Goal: Use online tool/utility: Utilize a website feature to perform a specific function

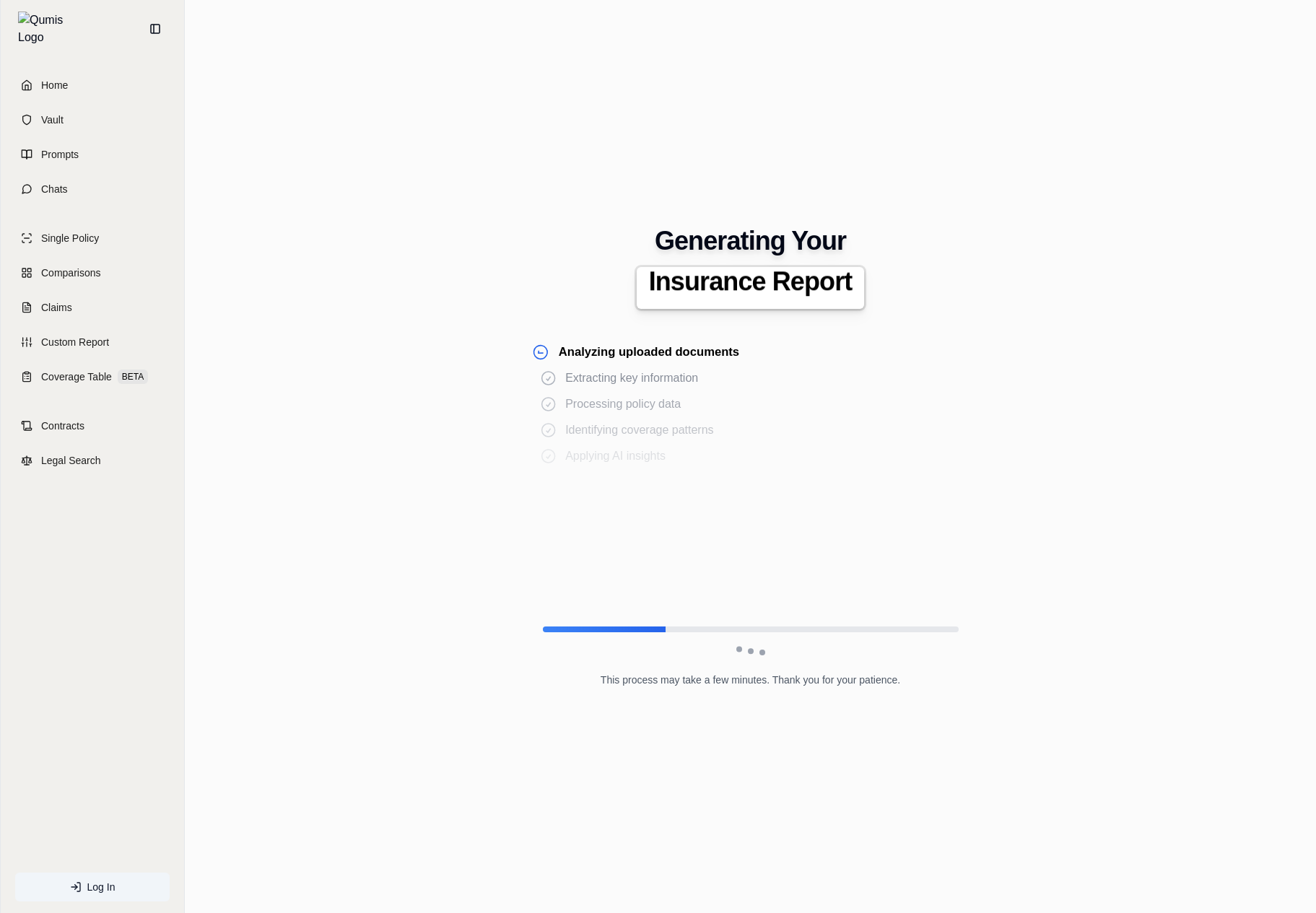
click at [1093, 259] on div "Generating Your Insurance Report Analyzing uploaded documents Extracting key in…" at bounding box center [750, 456] width 1108 height 507
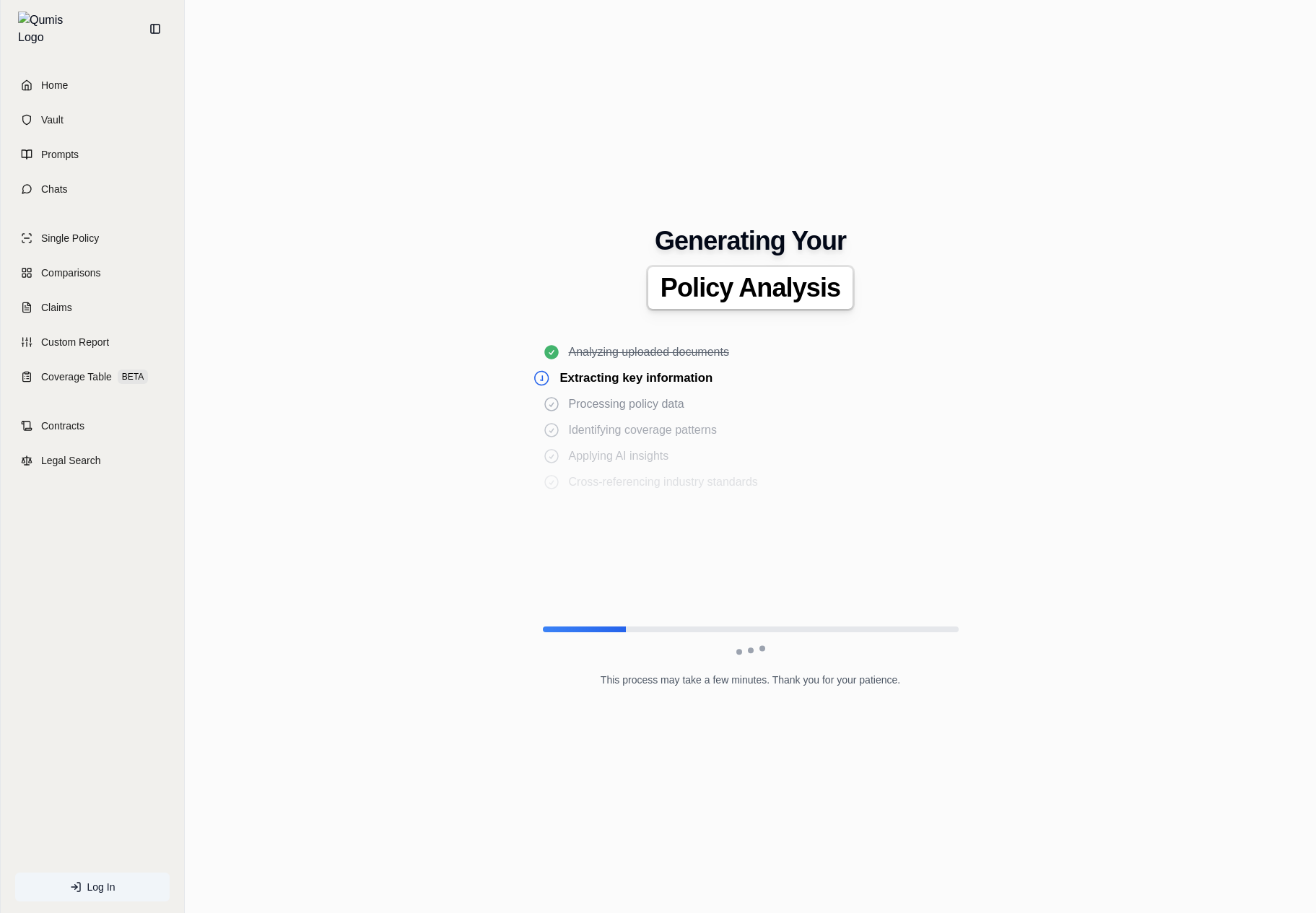
click at [814, 281] on span "Policy Analysis" at bounding box center [750, 288] width 180 height 29
click at [938, 430] on div "Identifying coverage patterns" at bounding box center [750, 430] width 416 height 18
click at [586, 366] on div "Analyzing uploaded documents Extracting key information Processing policy data …" at bounding box center [750, 474] width 416 height 260
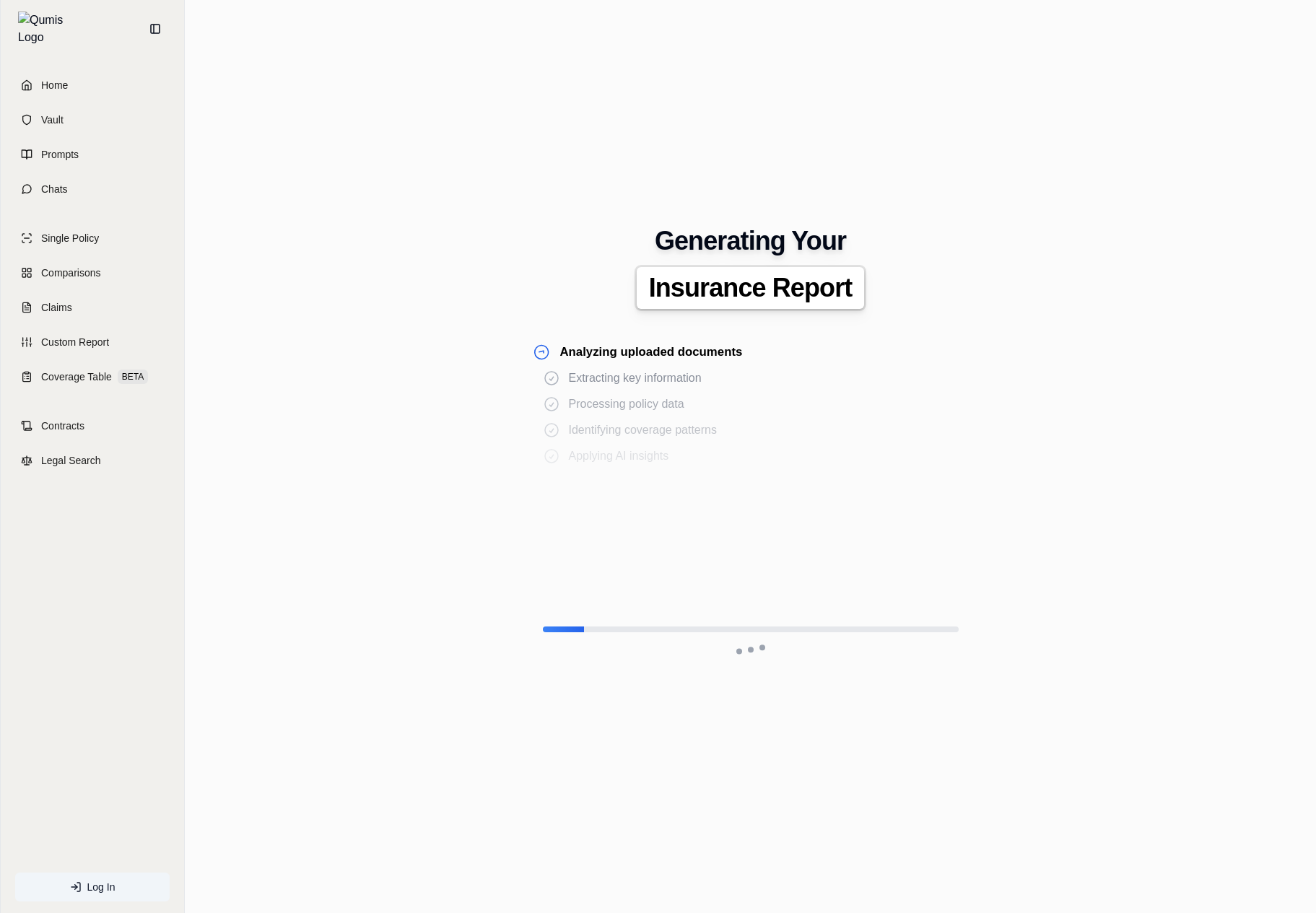
click at [1130, 541] on div "Generating Your Insurance Report Analyzing uploaded documents Extracting key in…" at bounding box center [750, 456] width 1108 height 507
